Goal: Ask a question

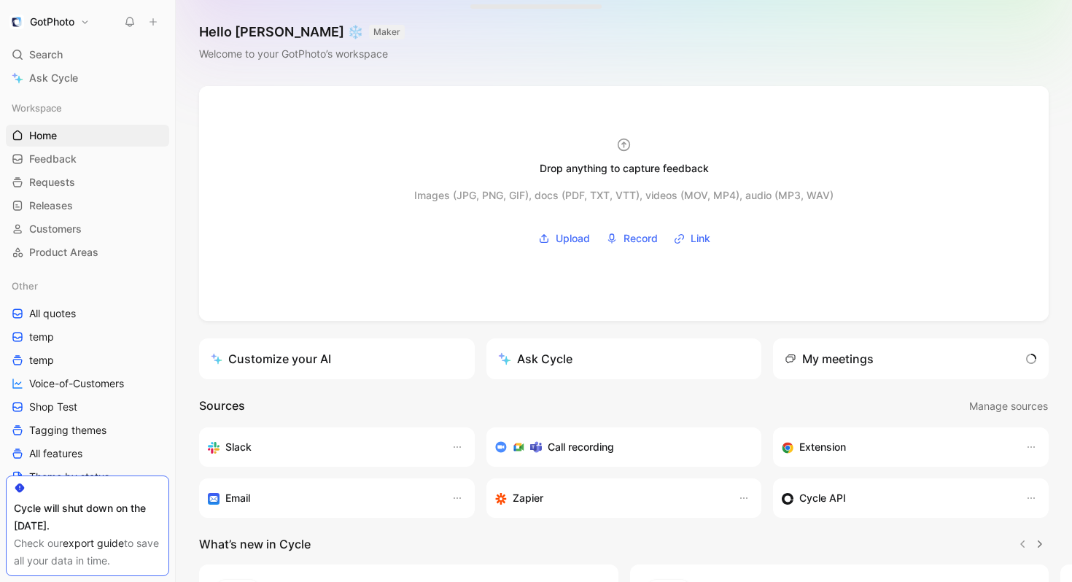
click at [570, 360] on div "Ask Cycle" at bounding box center [535, 359] width 74 height 18
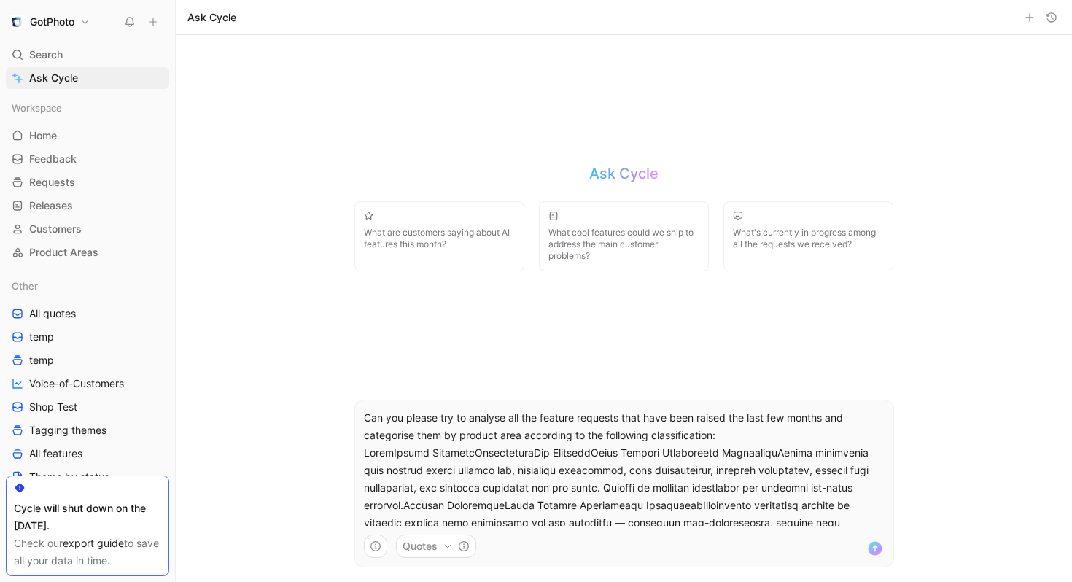
scroll to position [461, 0]
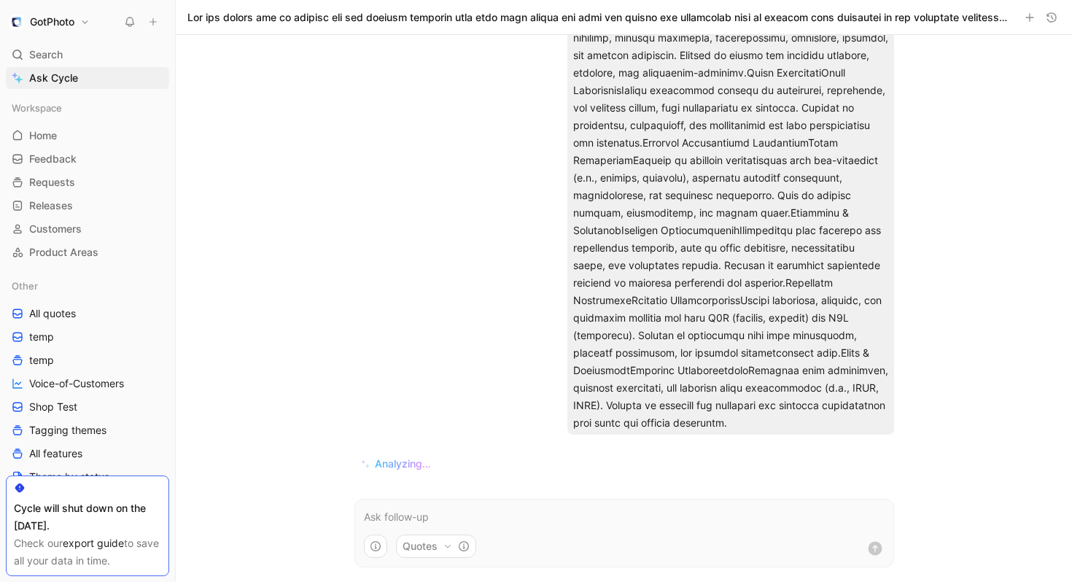
scroll to position [589, 0]
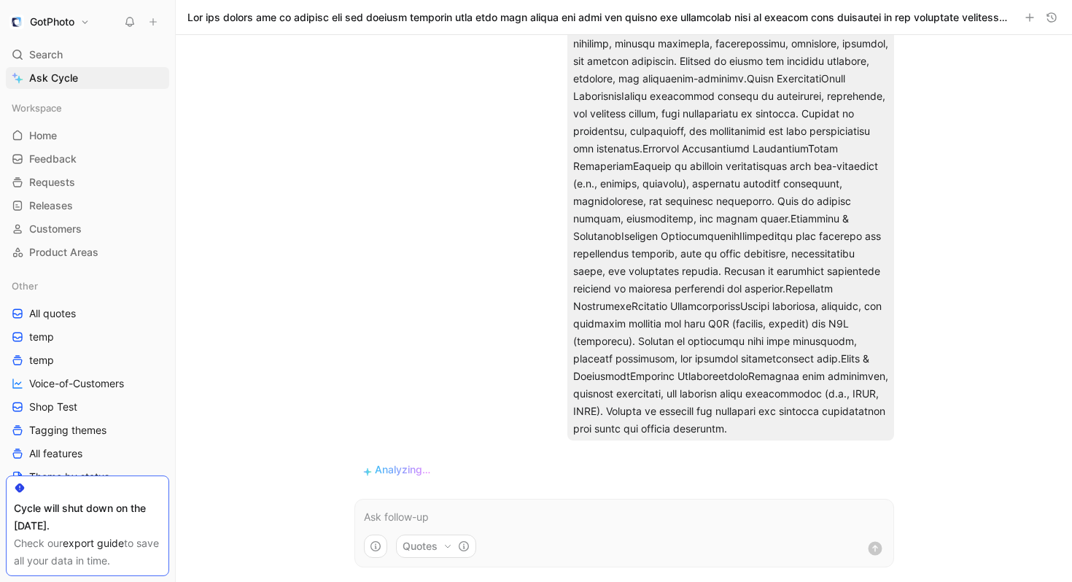
click at [433, 544] on button "Quotes" at bounding box center [436, 546] width 80 height 23
click at [305, 465] on html "GotPhoto Search ⌘ K Ask Cycle Workspace Home G then H Feedback G then F Request…" at bounding box center [536, 291] width 1072 height 582
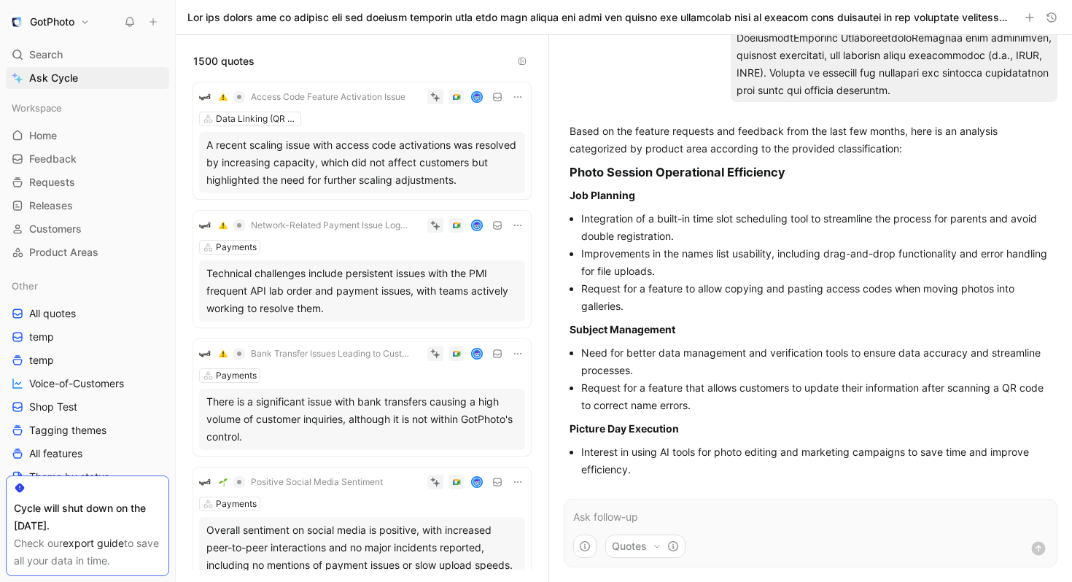
scroll to position [945, 0]
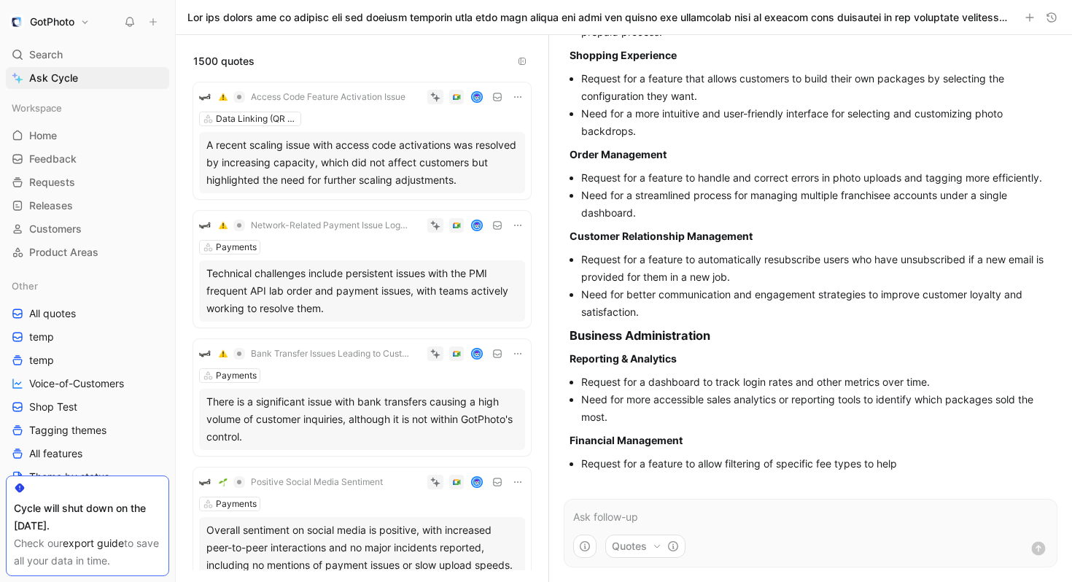
click at [812, 527] on form "Quotes" at bounding box center [811, 533] width 494 height 69
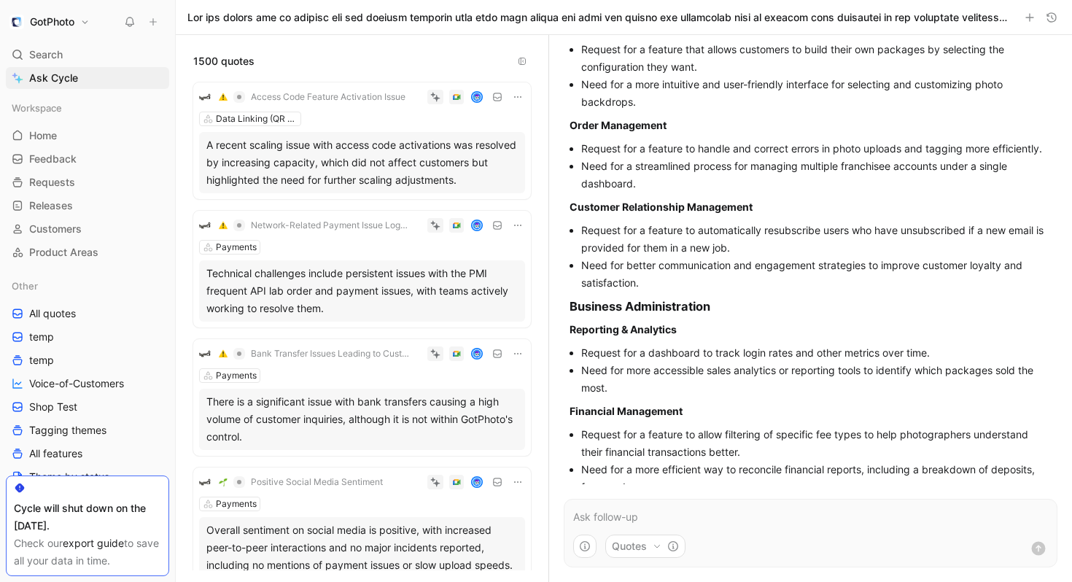
click at [812, 513] on p at bounding box center [810, 517] width 475 height 18
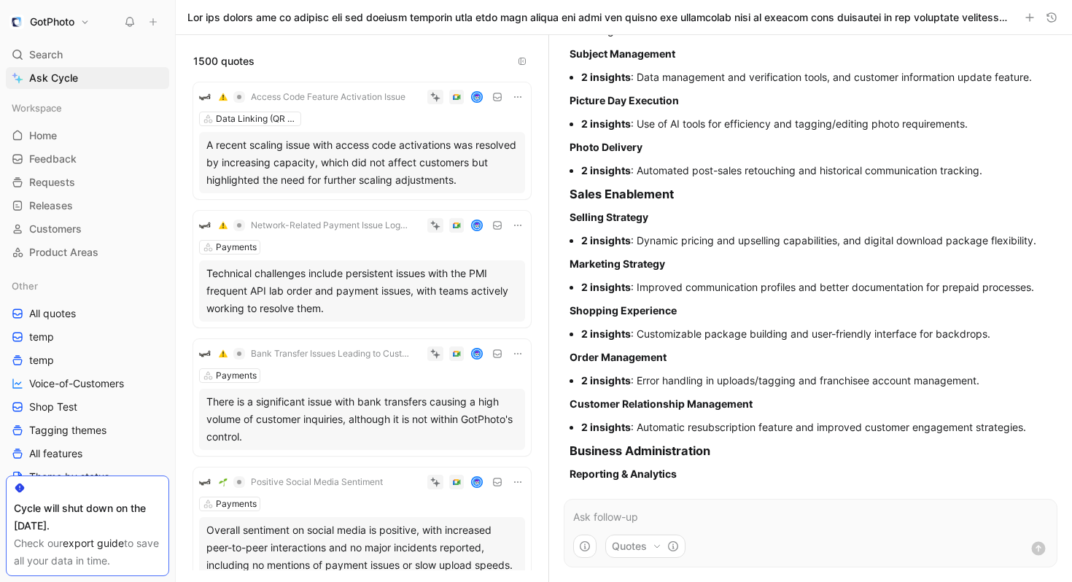
scroll to position [2508, 0]
